Goal: Navigation & Orientation: Go to known website

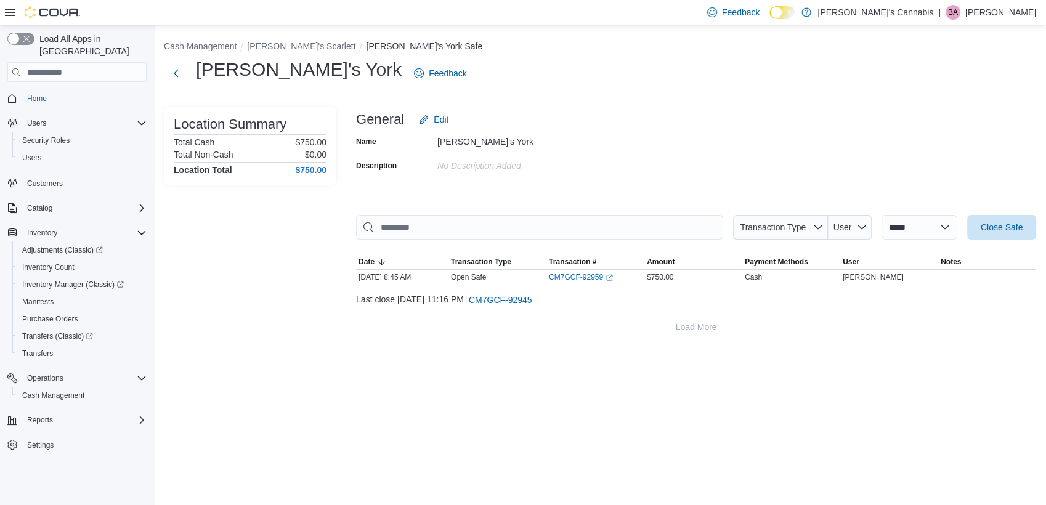
click at [992, 16] on p "[PERSON_NAME]" at bounding box center [1000, 12] width 71 height 15
click at [956, 115] on span "Sign Out" at bounding box center [956, 119] width 33 height 12
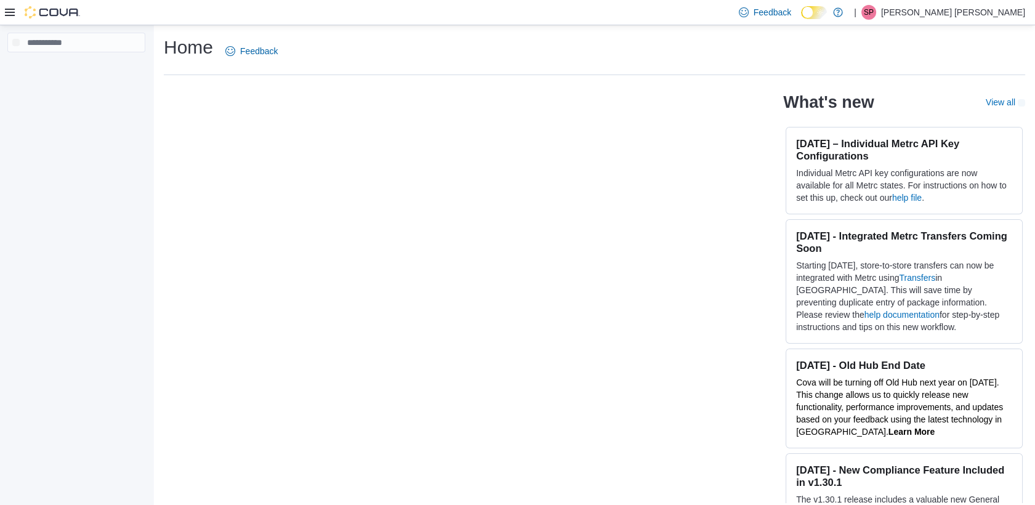
scroll to position [8, 0]
